Goal: Transaction & Acquisition: Purchase product/service

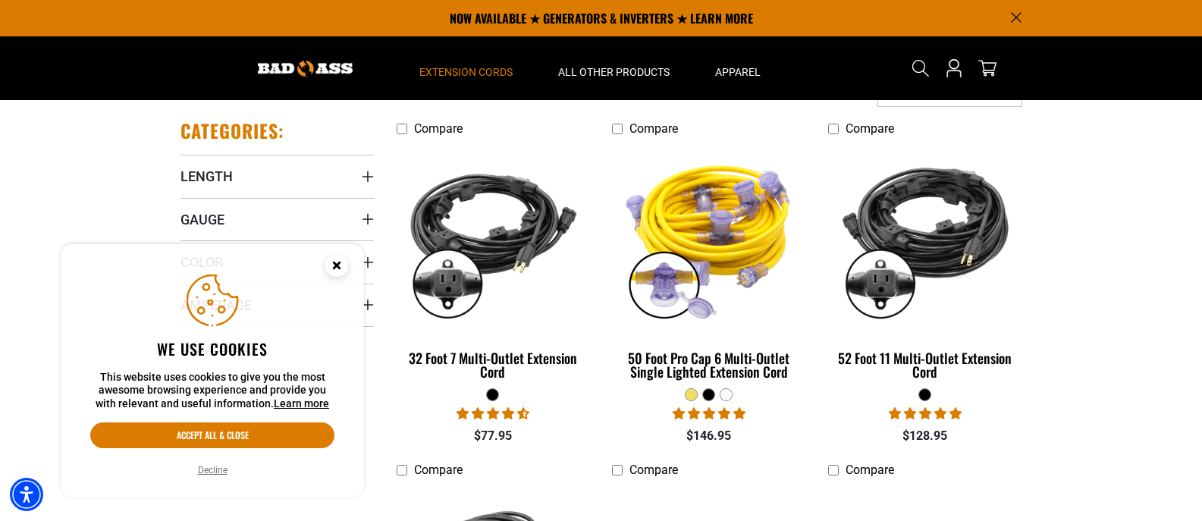
scroll to position [303, 0]
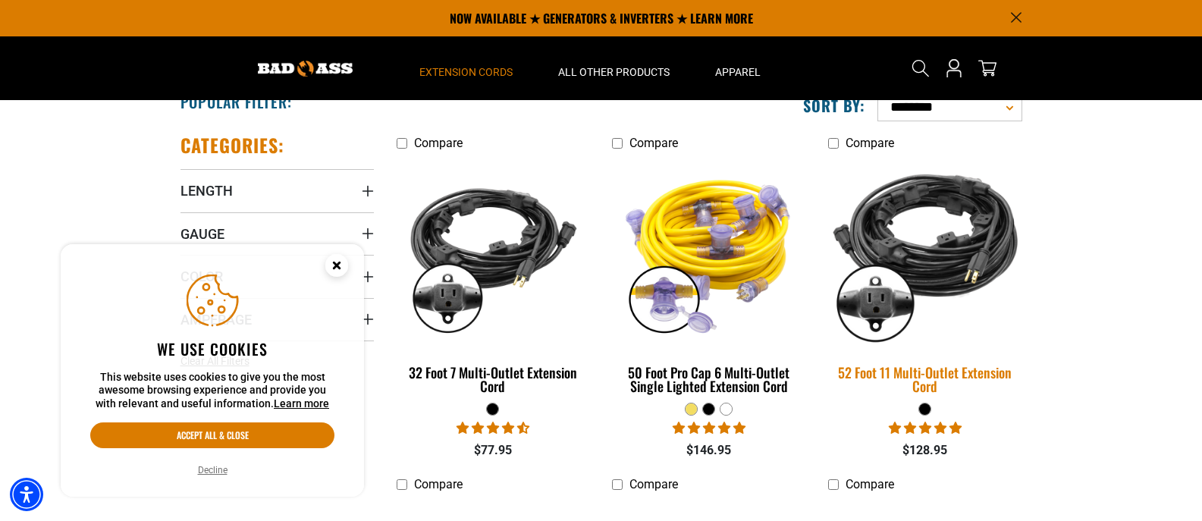
click at [945, 256] on img at bounding box center [925, 252] width 212 height 194
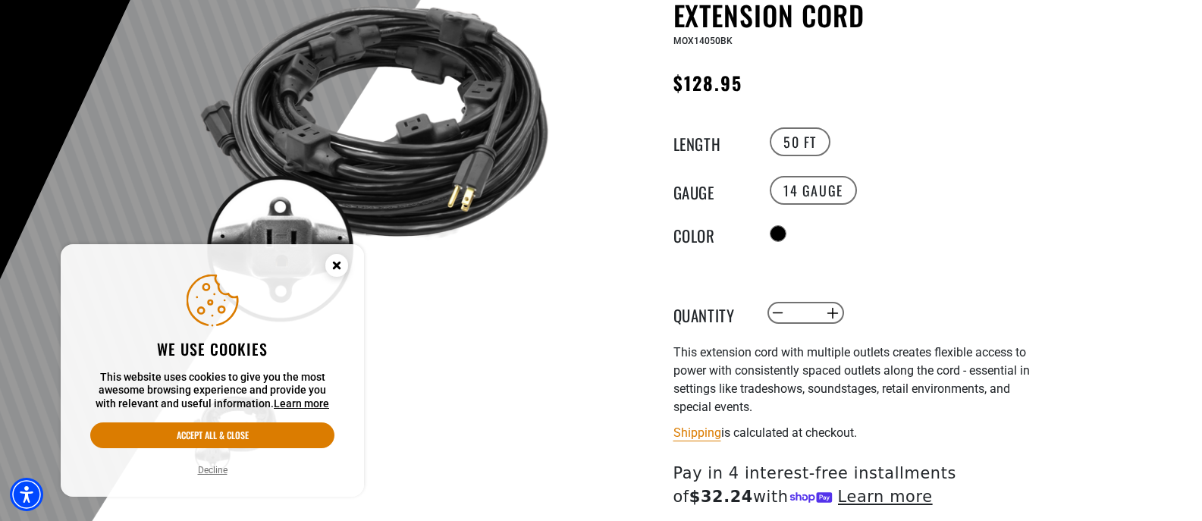
scroll to position [227, 0]
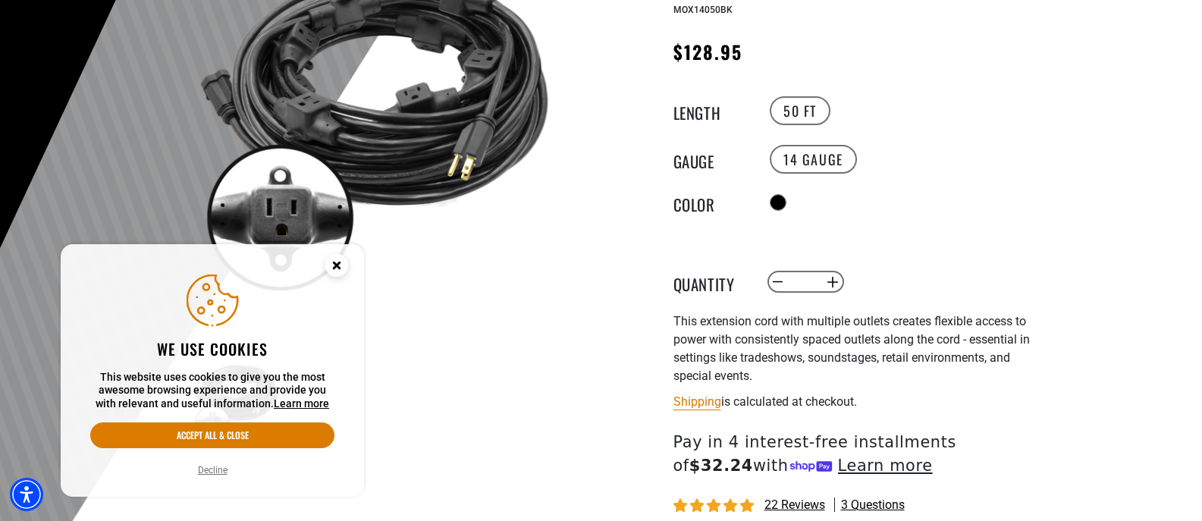
click at [333, 264] on circle "Close this option" at bounding box center [336, 265] width 23 height 23
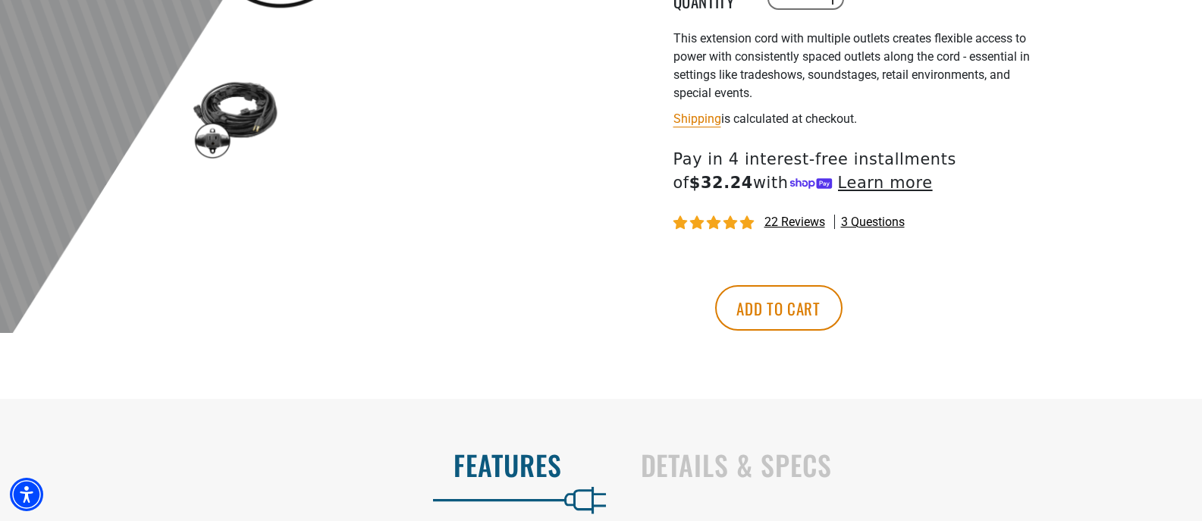
scroll to position [531, 0]
